Goal: Find specific page/section: Locate a particular part of the current website

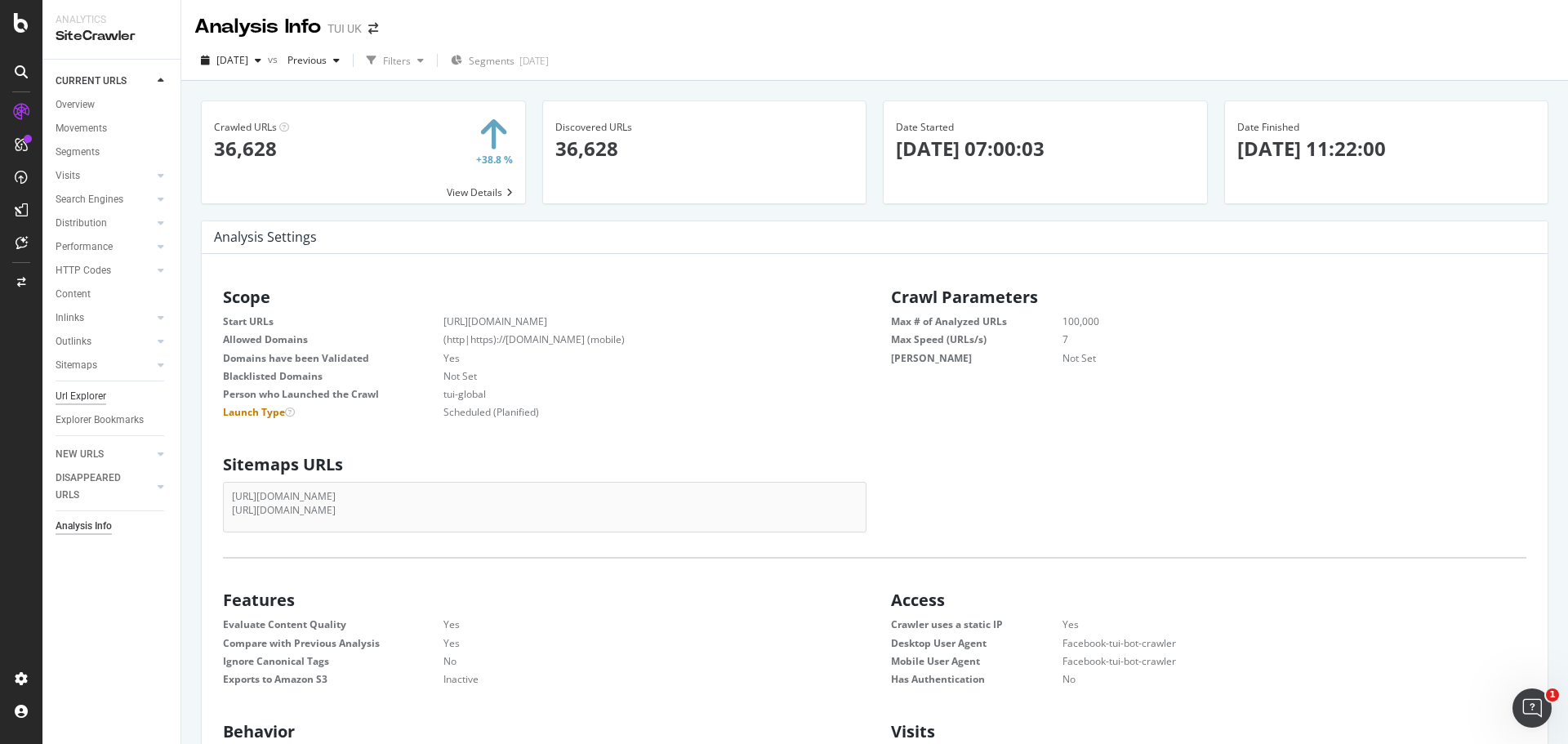
click at [71, 396] on div "Url Explorer" at bounding box center [81, 396] width 50 height 17
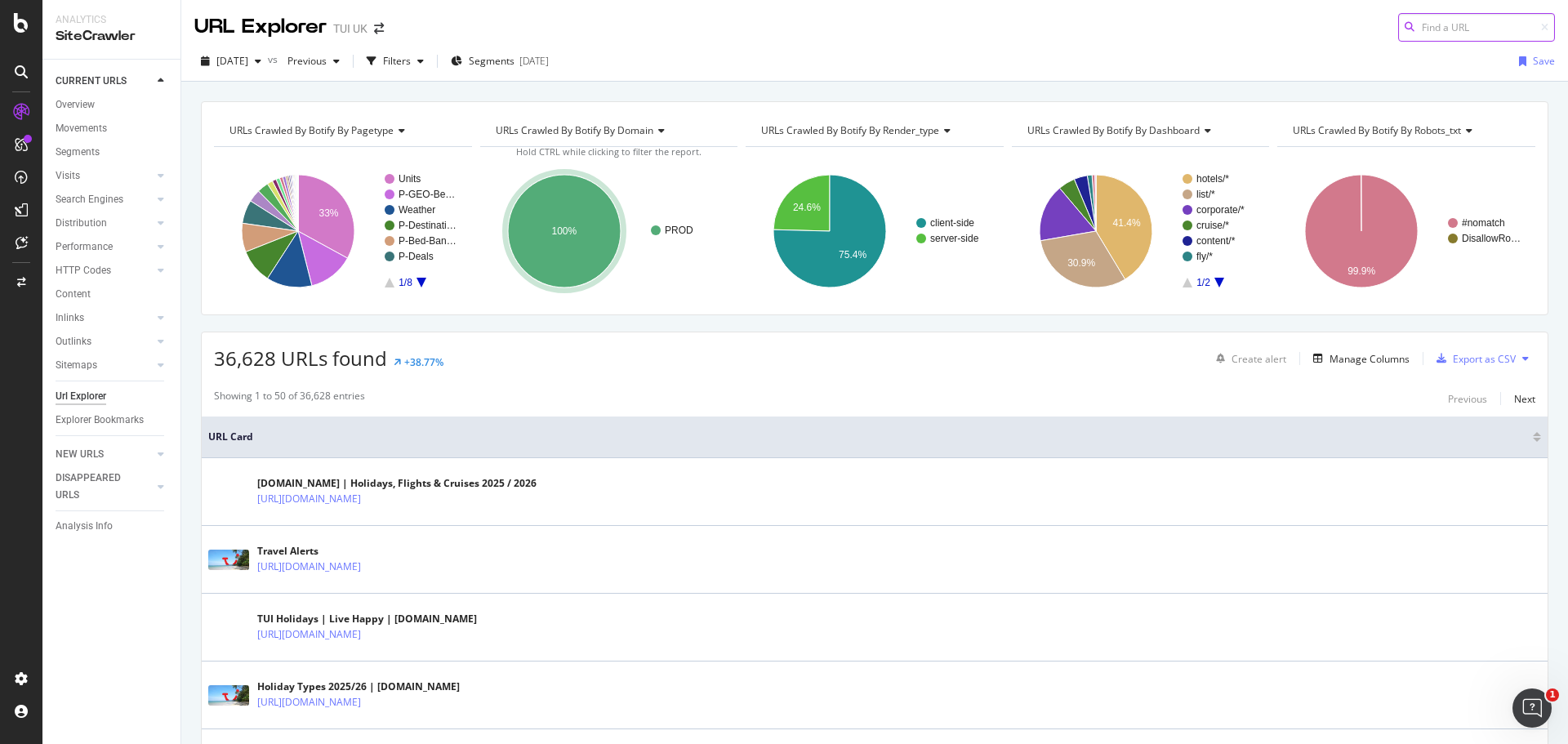
click at [1450, 30] on input at bounding box center [1476, 28] width 157 height 29
paste input "[URL][DOMAIN_NAME]"
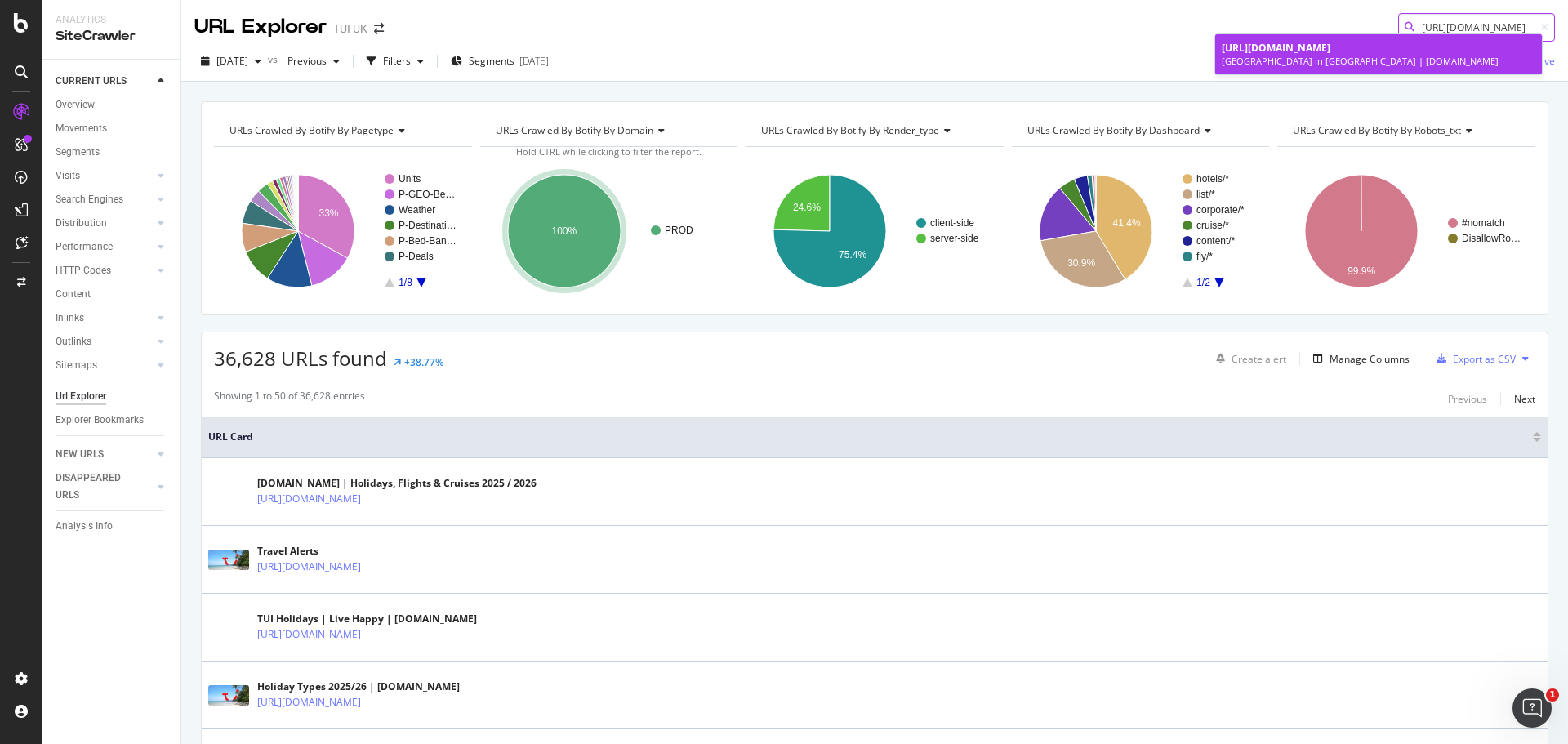
type input "[URL][DOMAIN_NAME]"
click at [1330, 51] on span "[URL][DOMAIN_NAME]" at bounding box center [1275, 48] width 108 height 13
